Goal: Find specific page/section: Find specific page/section

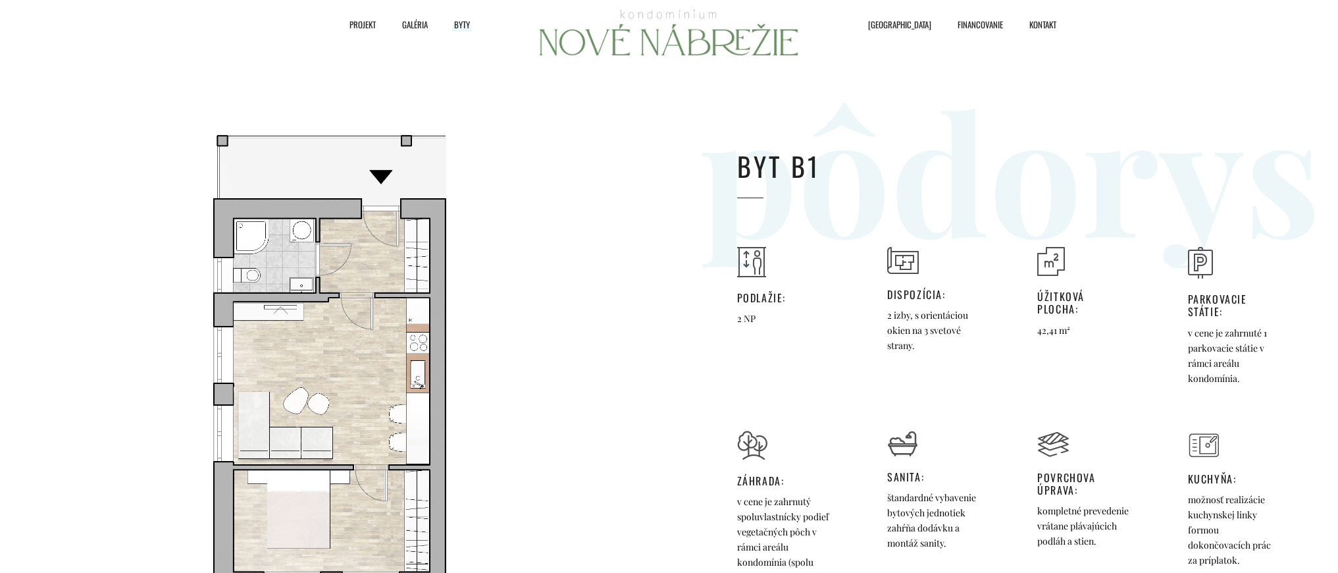
click at [459, 25] on span "Byty" at bounding box center [462, 24] width 16 height 20
